Goal: Information Seeking & Learning: Find specific fact

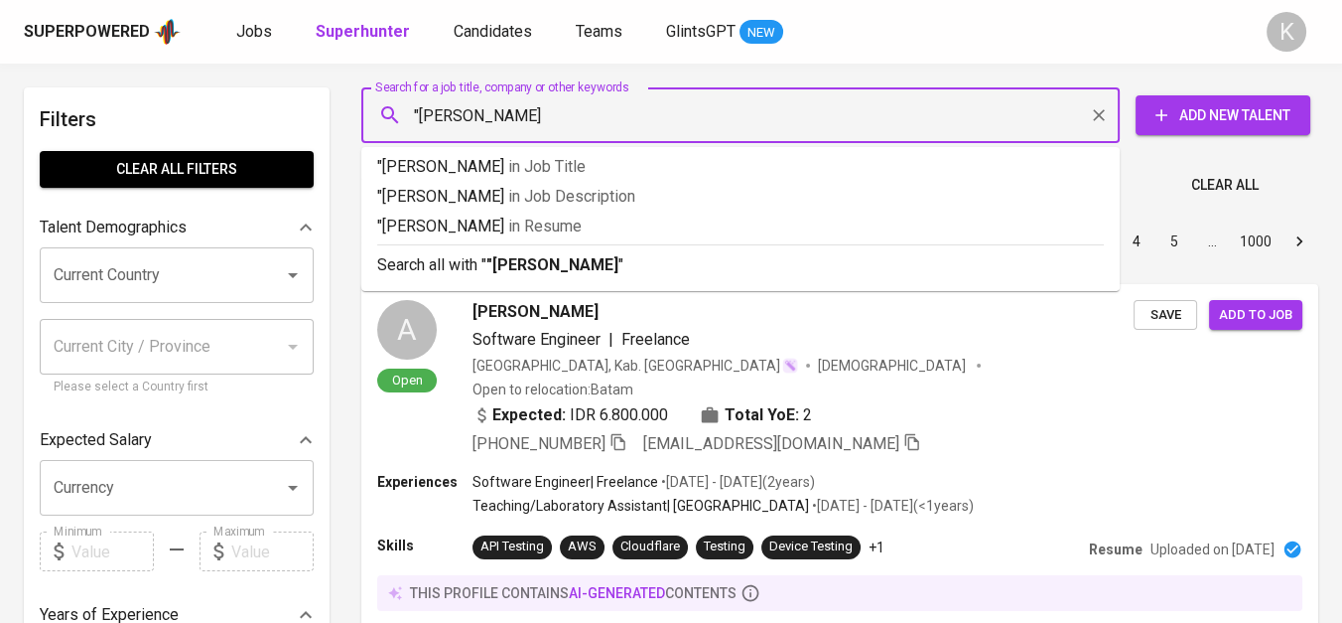
type input ""Janu Putra Abadi""
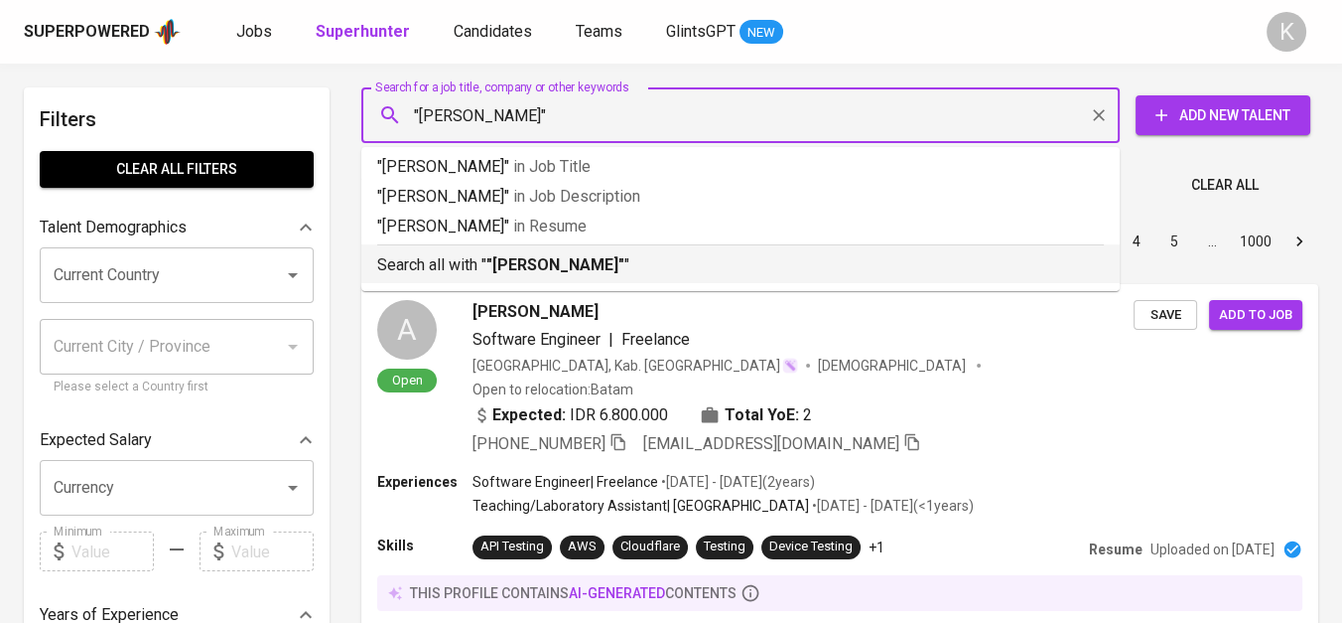
click at [537, 259] on b ""Janu Putra Abadi"" at bounding box center [556, 264] width 138 height 19
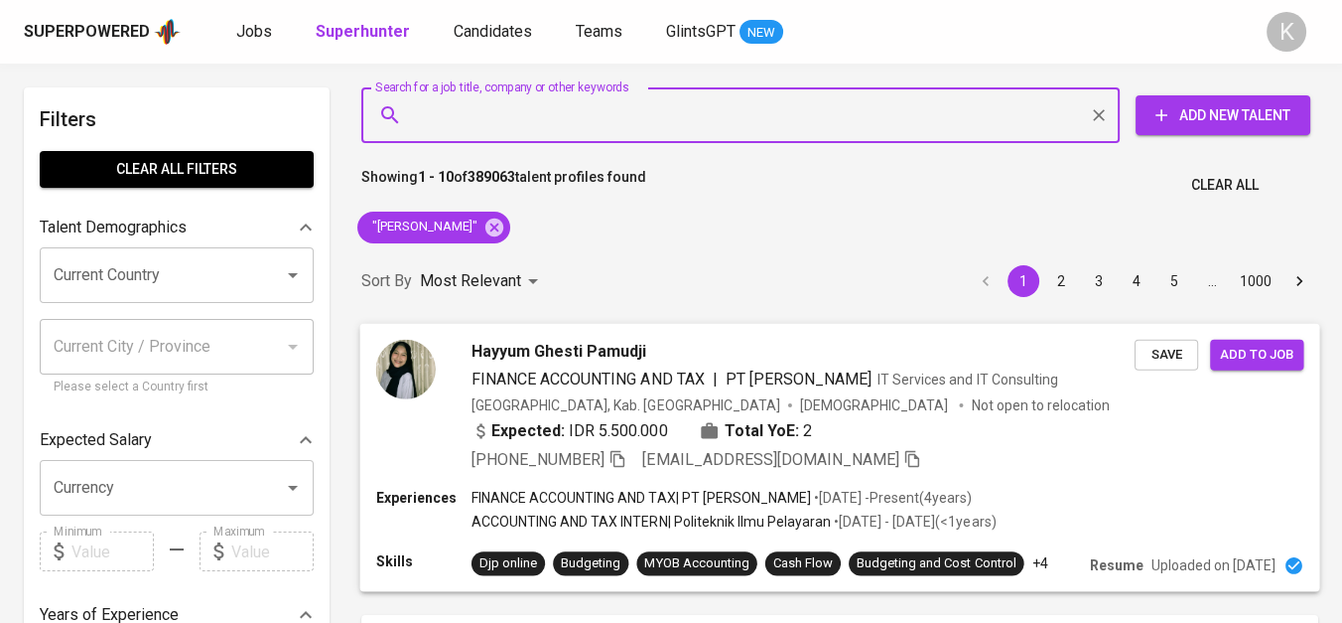
click at [622, 455] on icon "button" at bounding box center [618, 458] width 18 height 18
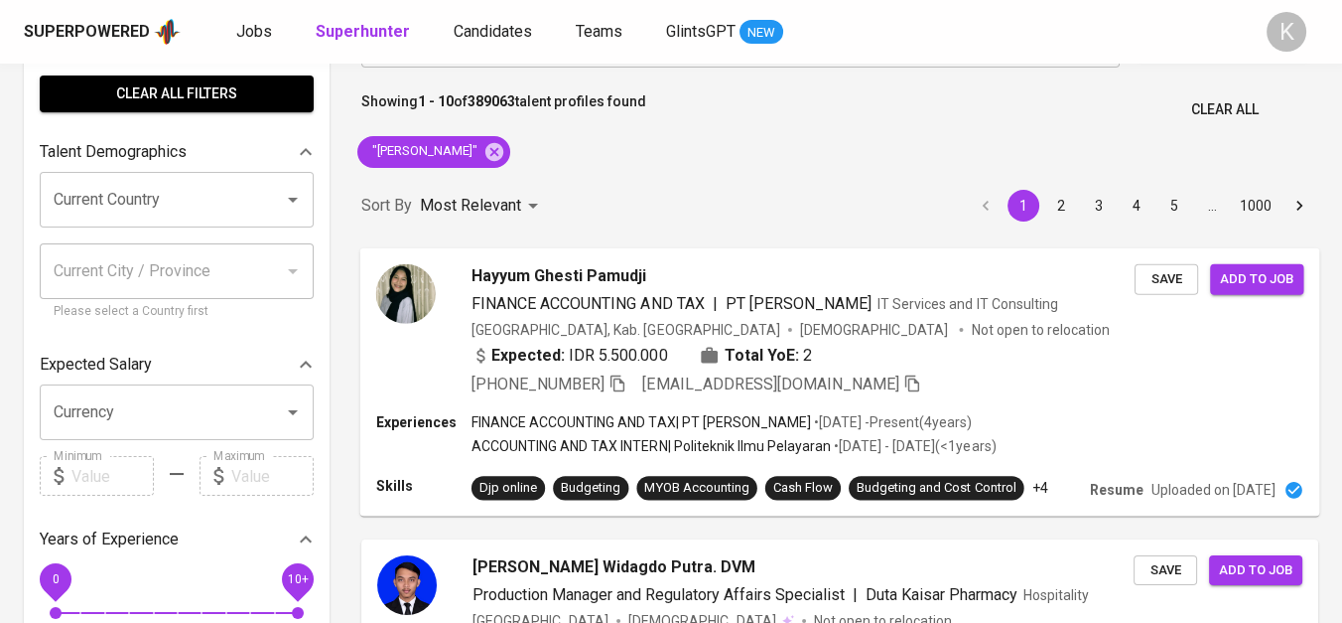
scroll to position [110, 0]
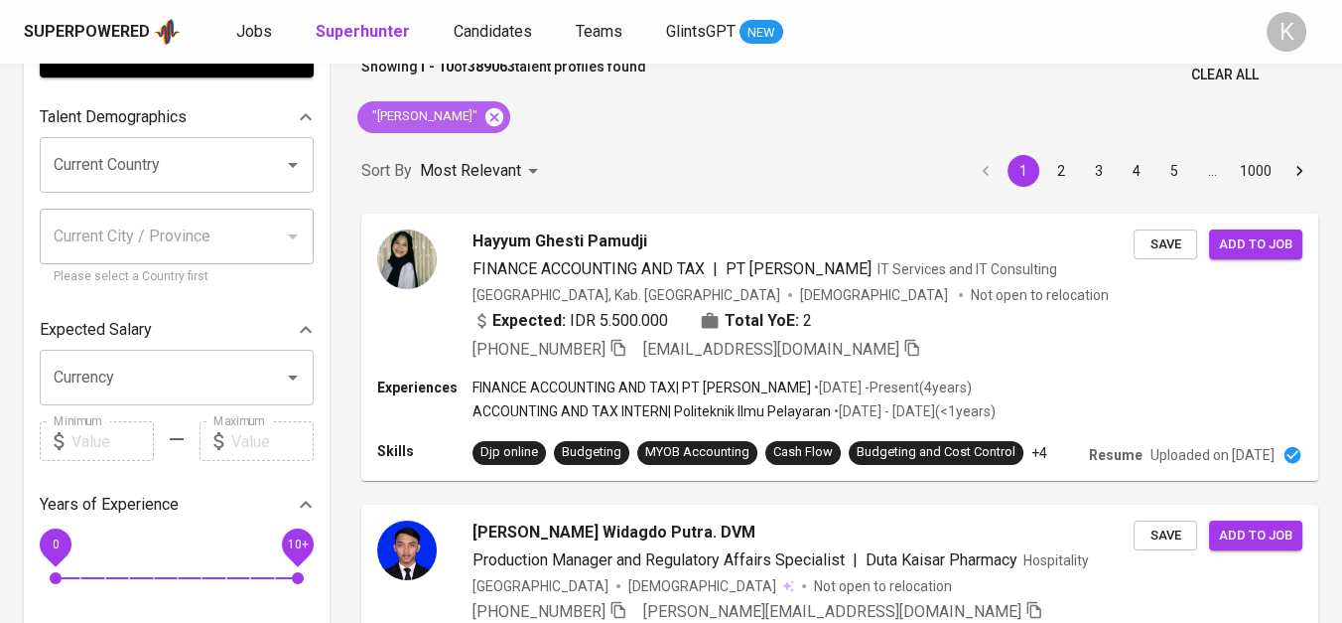
click at [489, 112] on icon at bounding box center [495, 116] width 18 height 18
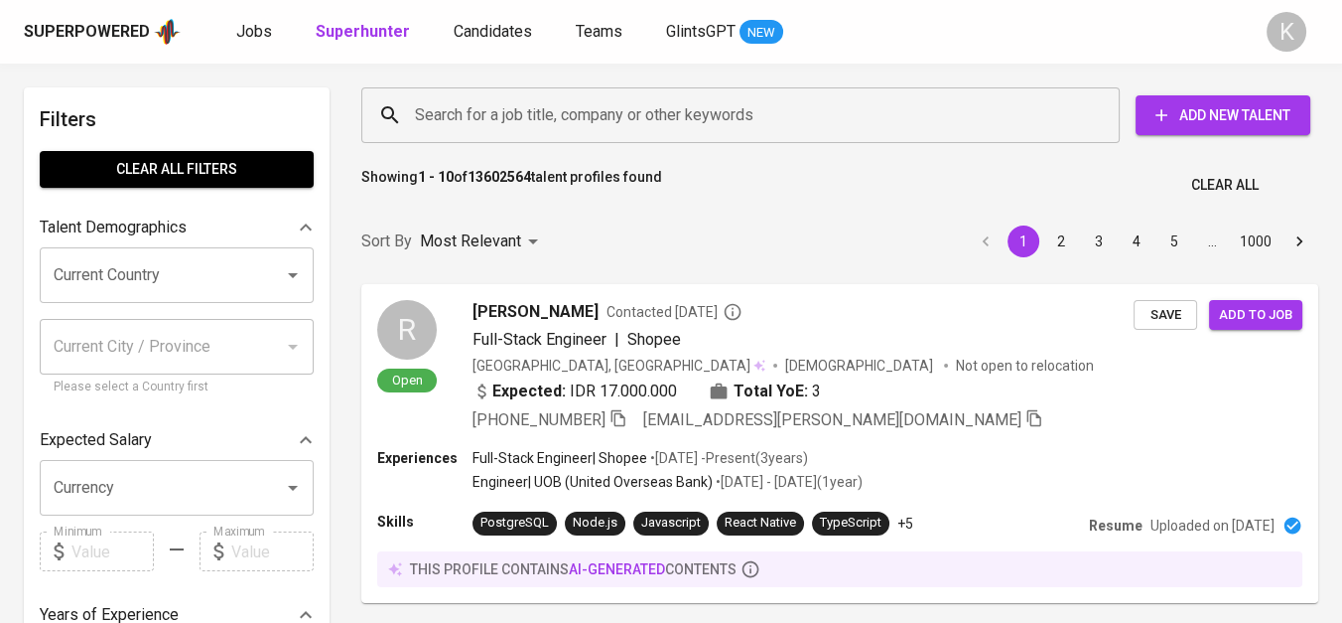
click at [600, 102] on input "Search for a job title, company or other keywords" at bounding box center [745, 115] width 671 height 38
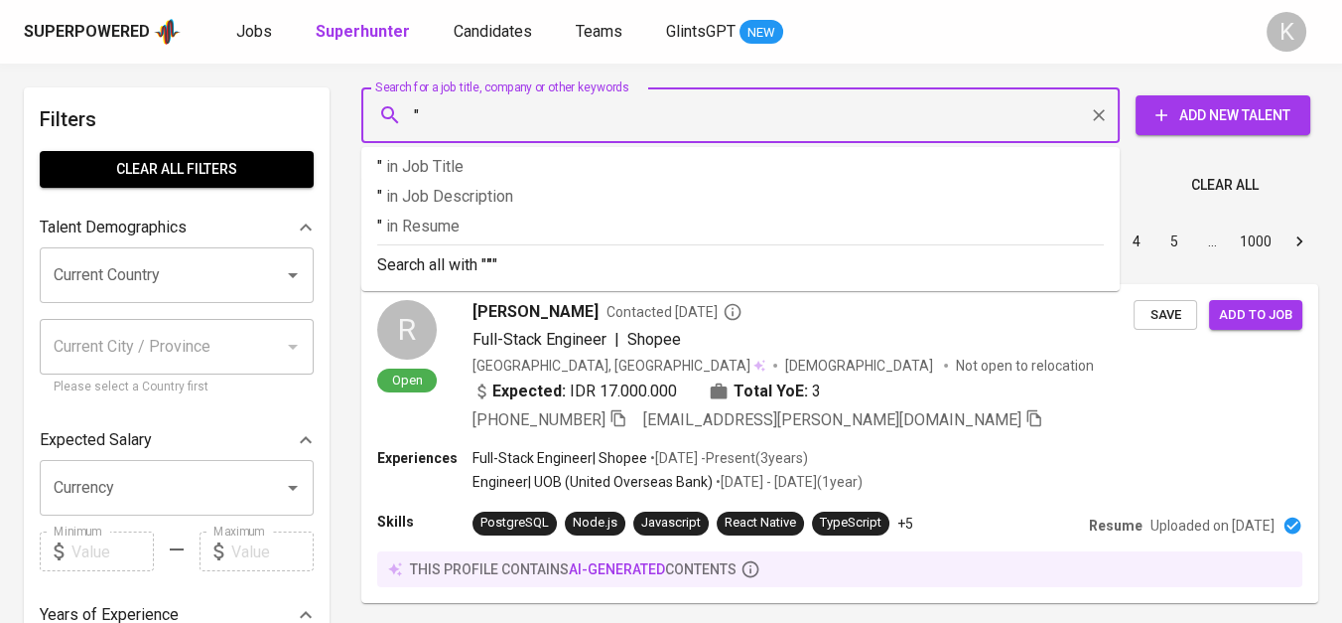
paste input "Iting Boga Jaya"
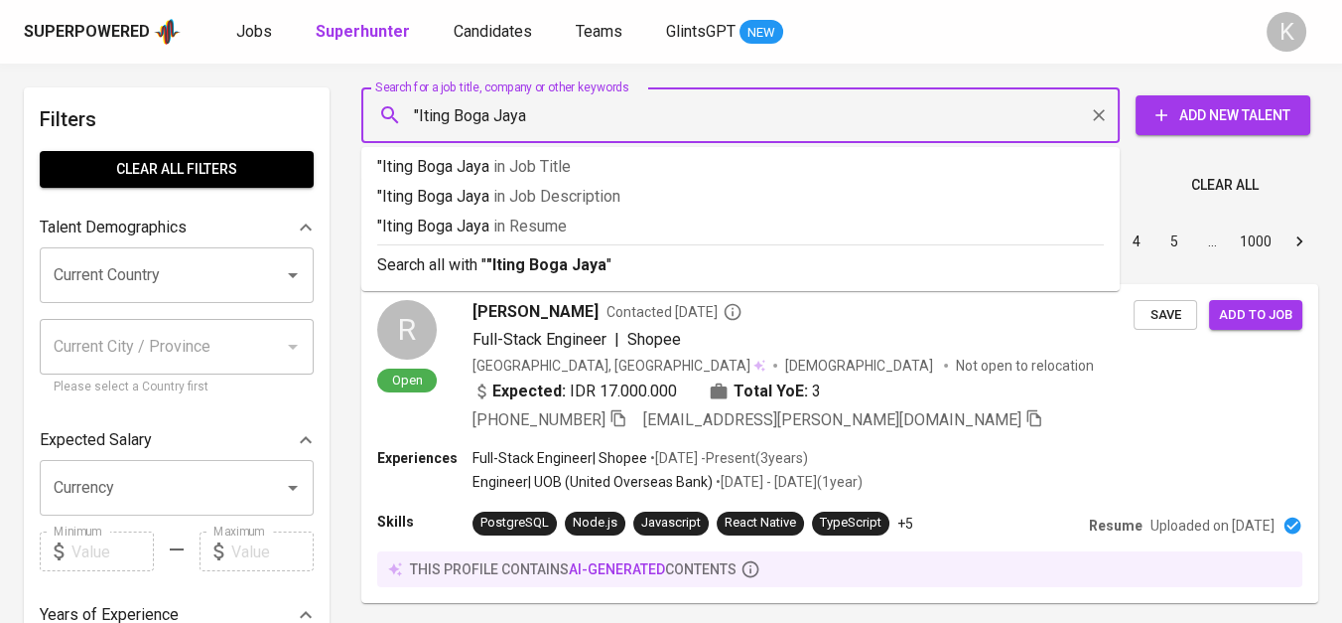
type input ""Iting Boga Jaya""
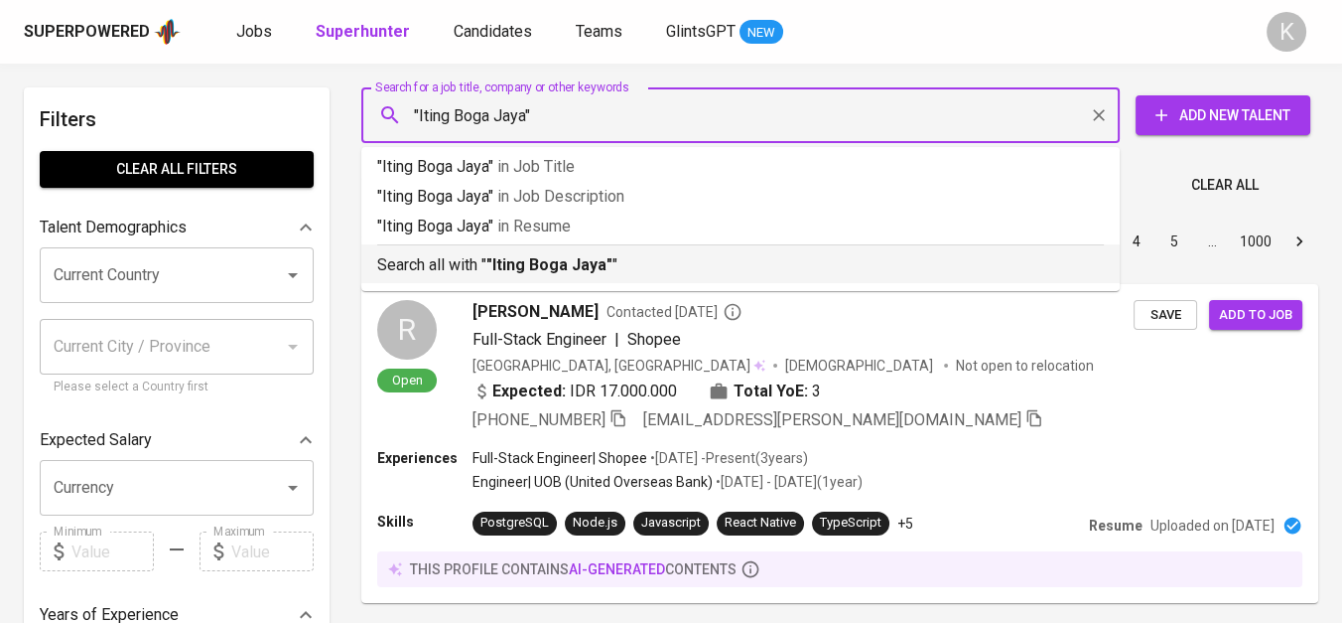
click at [636, 268] on p "Search all with " "Iting Boga Jaya" "" at bounding box center [740, 265] width 727 height 24
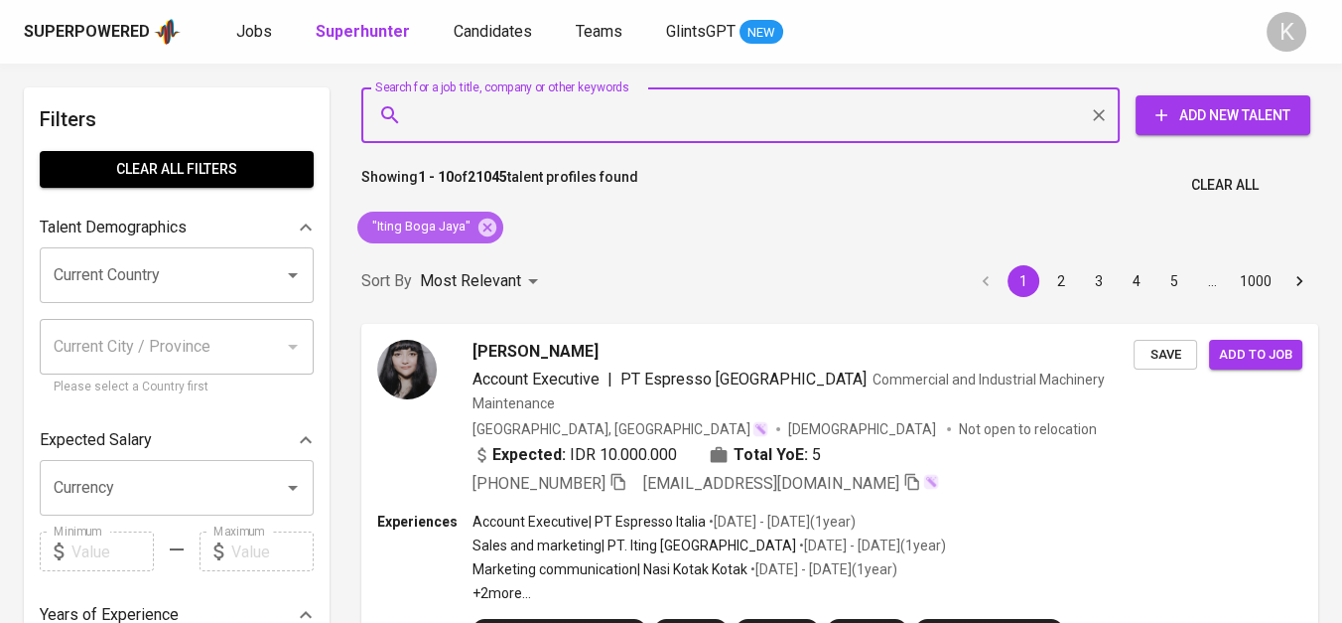
click at [477, 235] on icon at bounding box center [488, 227] width 22 height 22
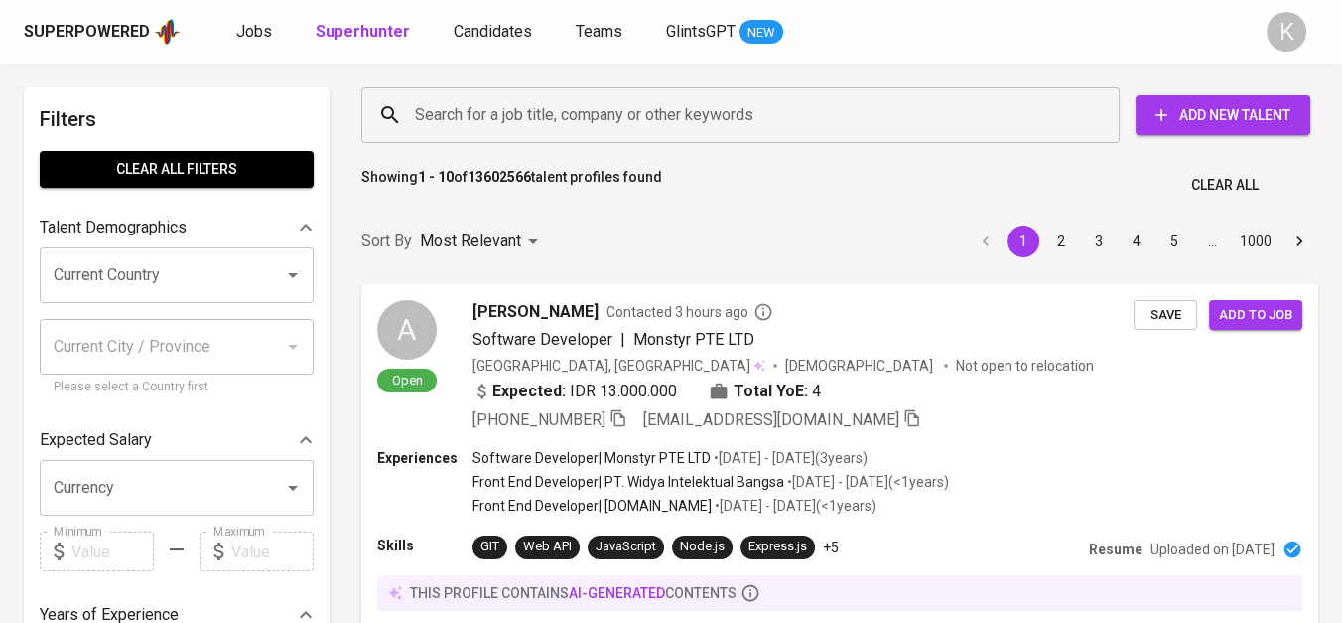
click at [548, 161] on div "Showing 1 - 10 of 13602566 talent profiles found Clear All" at bounding box center [839, 179] width 981 height 49
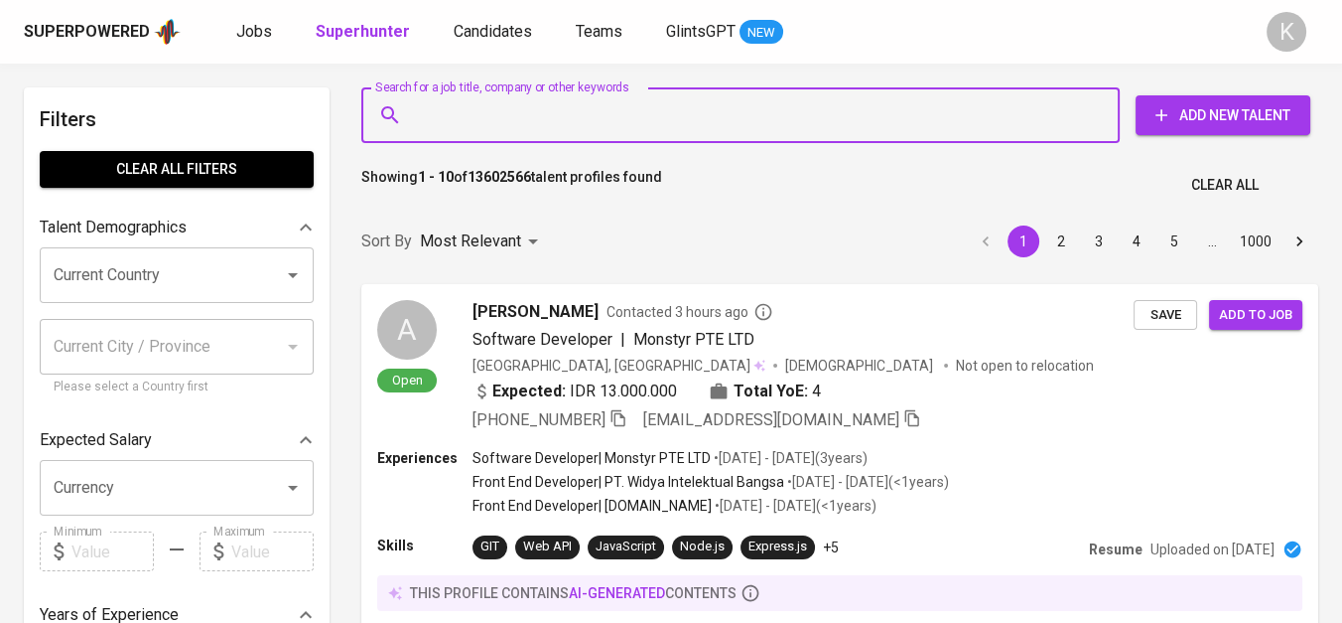
click at [541, 105] on input "Search for a job title, company or other keywords" at bounding box center [745, 115] width 671 height 38
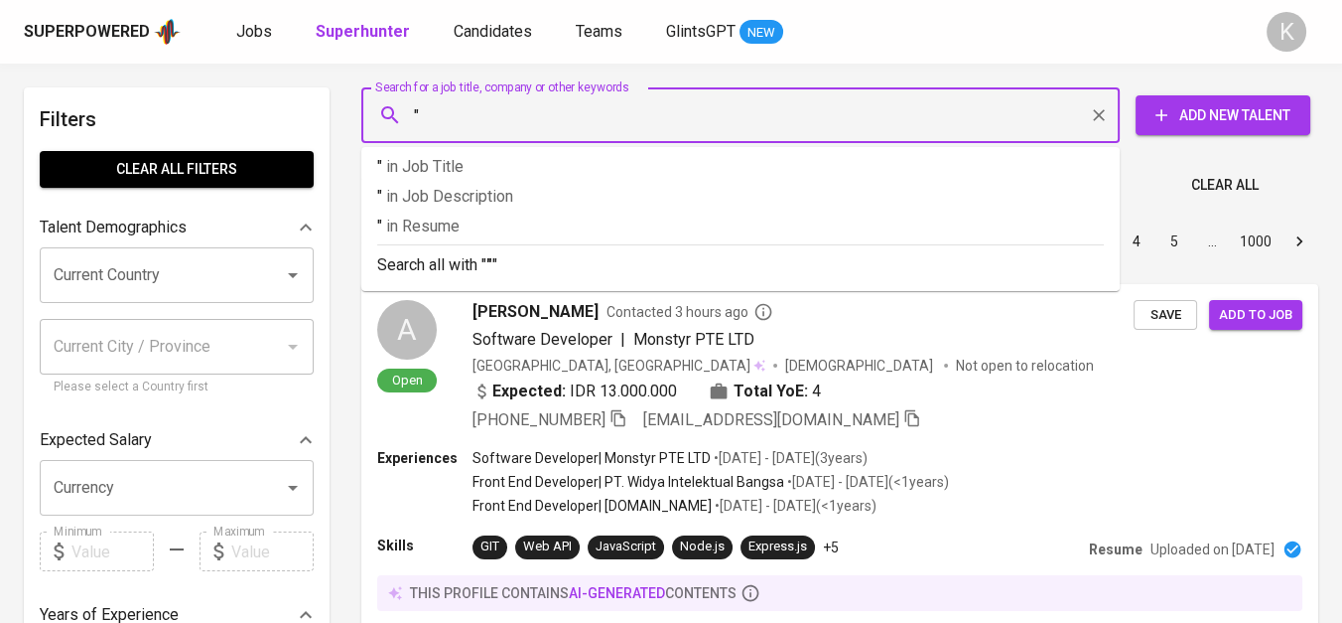
paste input "PT. [PERSON_NAME]"
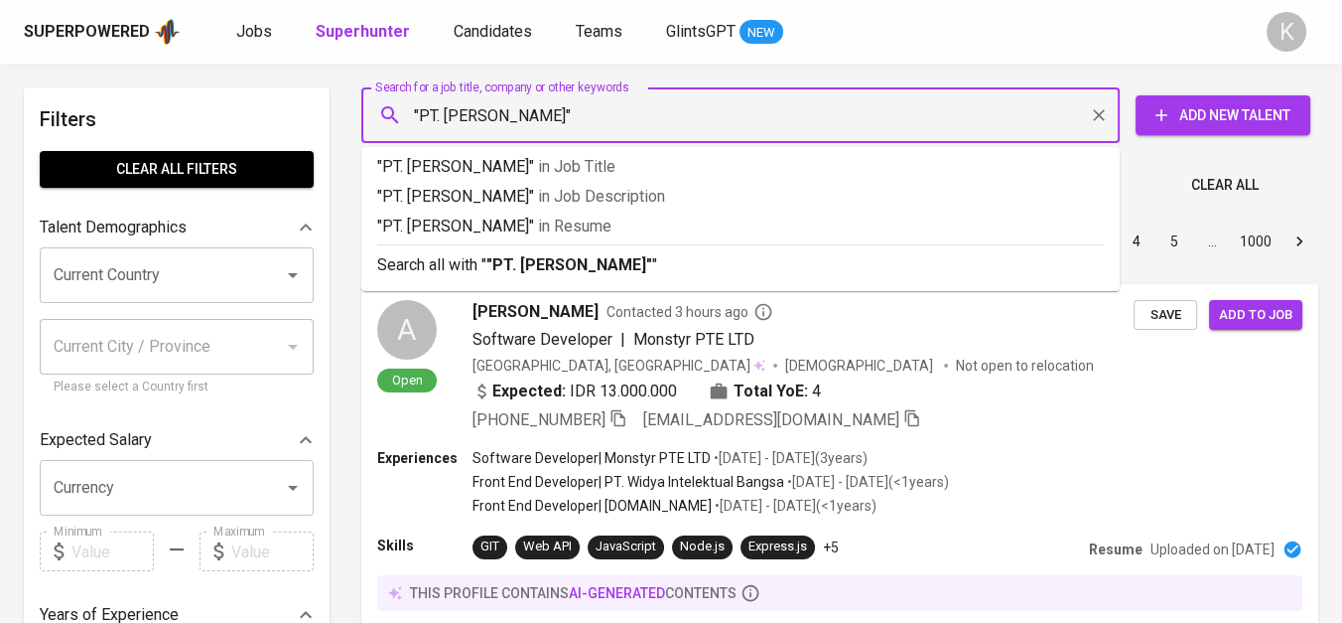
click at [447, 119] on input ""PT. [PERSON_NAME]"" at bounding box center [745, 115] width 671 height 38
type input ""[PERSON_NAME]""
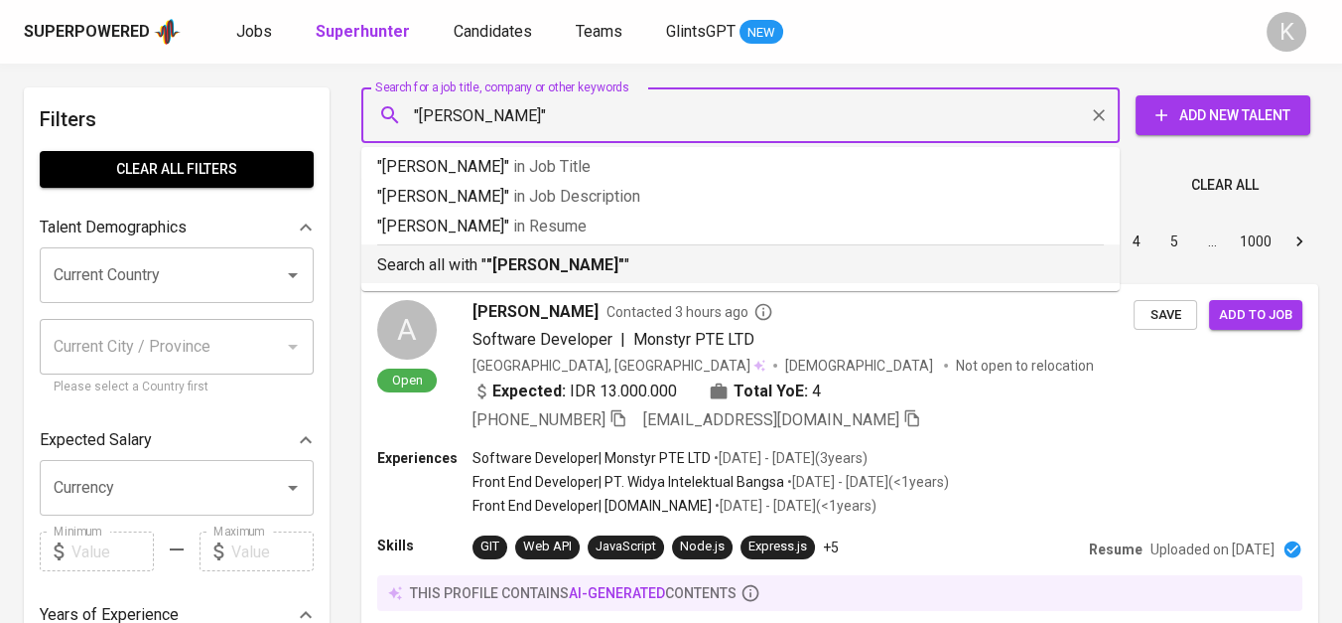
click at [500, 267] on b ""[PERSON_NAME]"" at bounding box center [556, 264] width 138 height 19
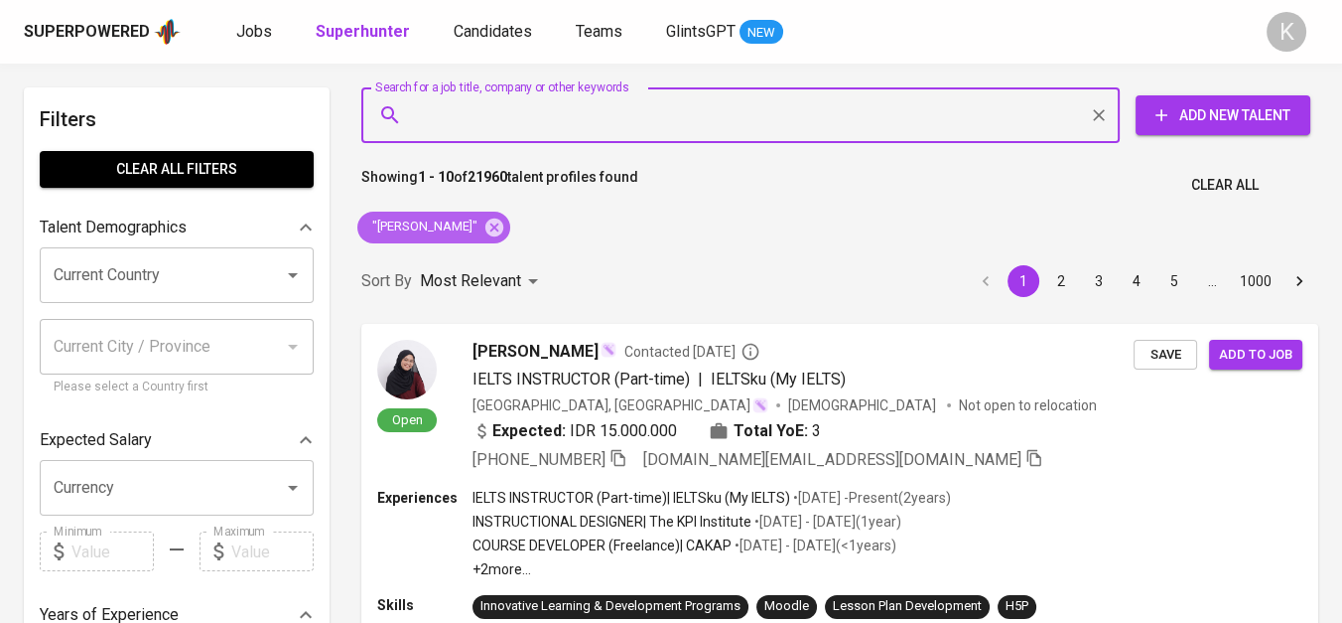
drag, startPoint x: 517, startPoint y: 223, endPoint x: 968, endPoint y: 0, distance: 503.1
click at [503, 223] on icon at bounding box center [495, 226] width 18 height 18
